Goal: Task Accomplishment & Management: Manage account settings

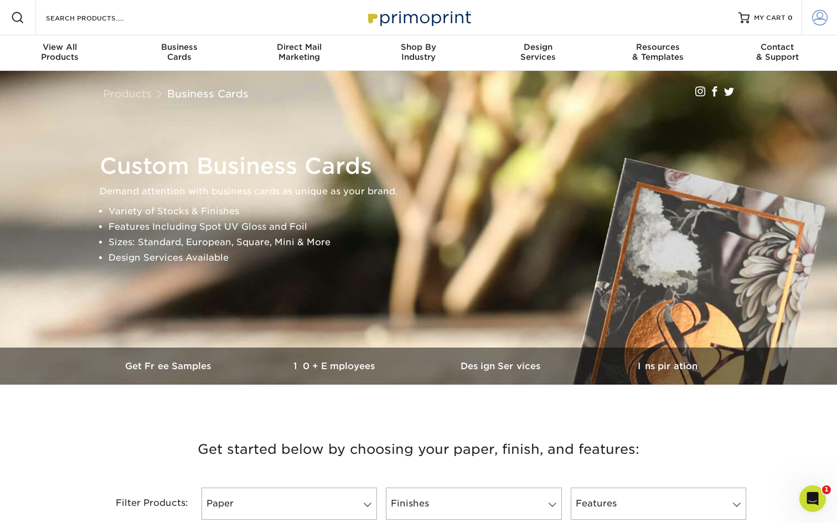
click at [813, 18] on span at bounding box center [819, 17] width 15 height 15
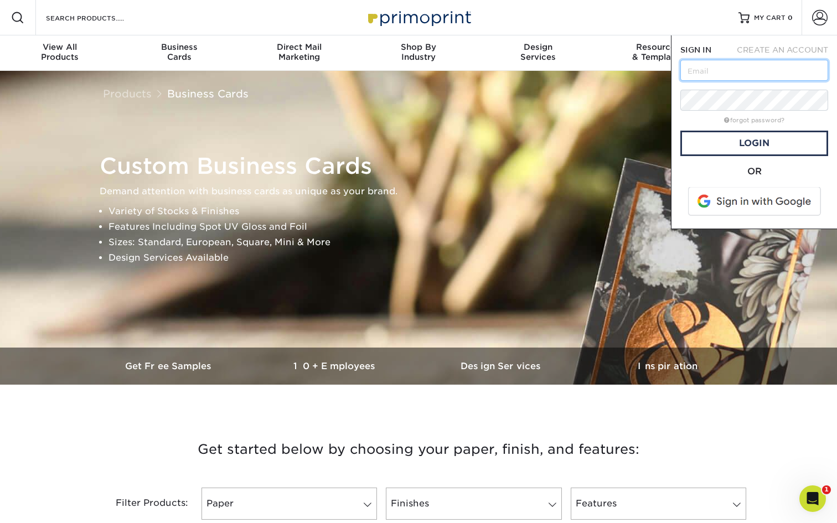
click at [731, 69] on input "text" at bounding box center [754, 70] width 148 height 21
paste input "[EMAIL_ADDRESS][DOMAIN_NAME]"
click at [679, 119] on div "SIGN IN CREATE AN ACCOUNT [EMAIL_ADDRESS][DOMAIN_NAME] forgot password? All fie…" at bounding box center [754, 132] width 166 height 194
click at [708, 142] on link "Login" at bounding box center [754, 143] width 148 height 25
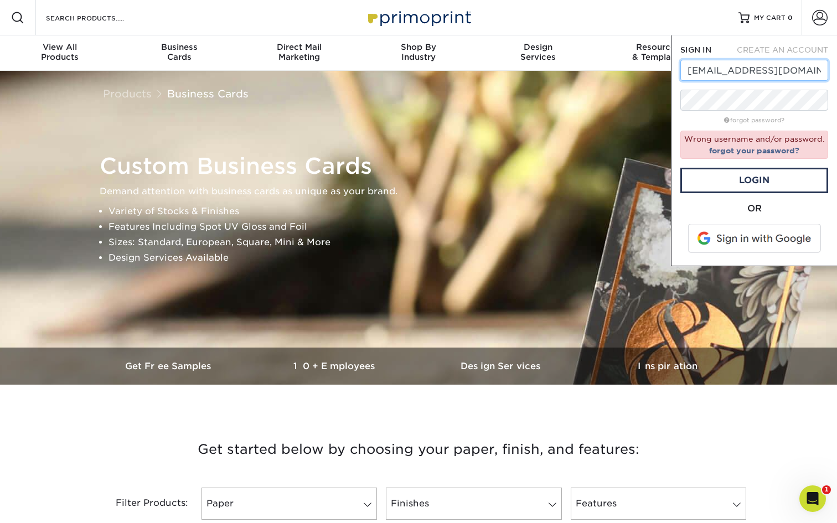
click at [768, 70] on input "[EMAIL_ADDRESS][DOMAIN_NAME]" at bounding box center [754, 70] width 148 height 21
paste input "[EMAIL_ADDRESS][DOMAIN_NAME]"
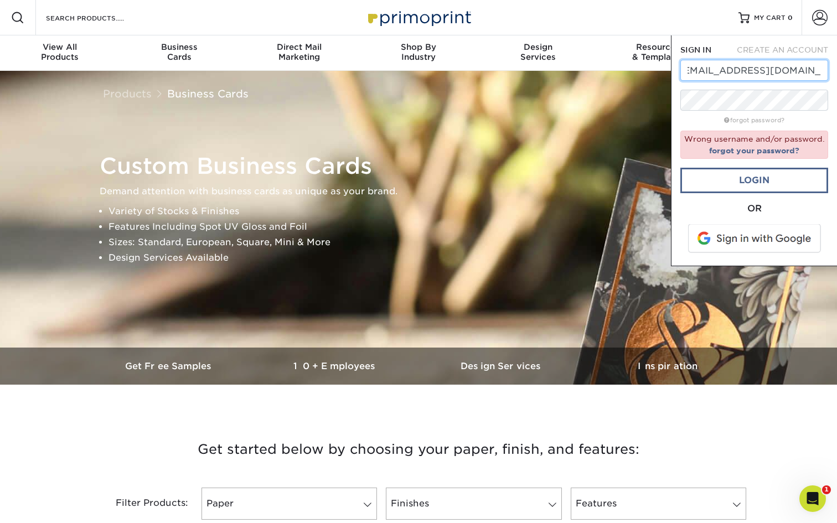
type input "[EMAIL_ADDRESS][DOMAIN_NAME]"
click at [743, 187] on link "Login" at bounding box center [754, 180] width 148 height 25
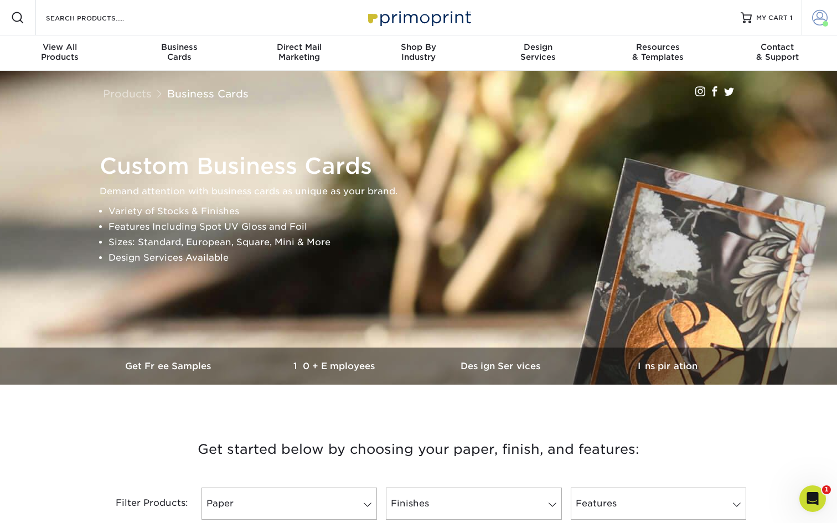
click at [812, 13] on span at bounding box center [819, 17] width 15 height 15
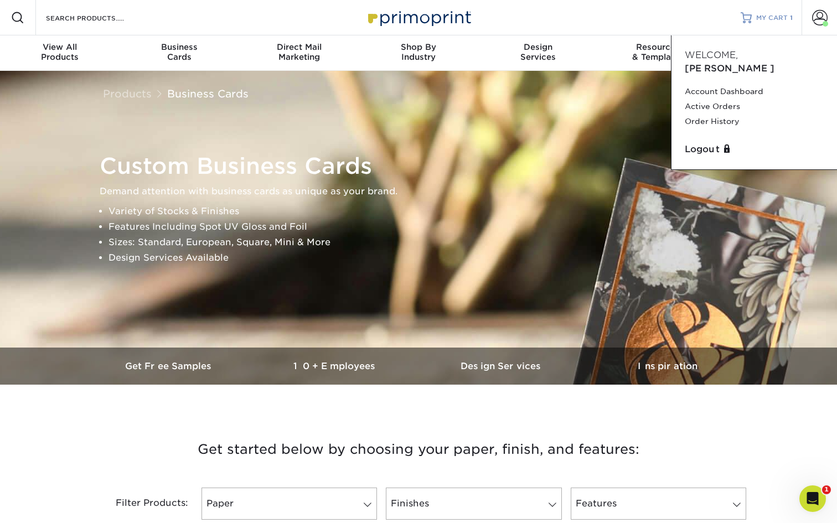
click at [781, 12] on link "MY CART 1" at bounding box center [767, 17] width 52 height 35
